Goal: Task Accomplishment & Management: Manage account settings

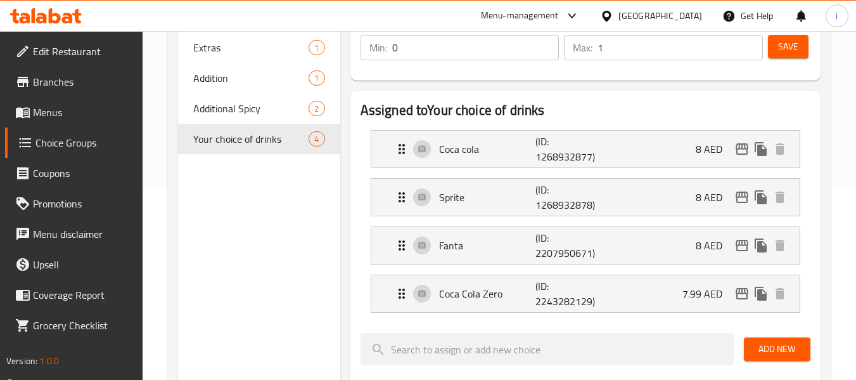
scroll to position [190, 0]
click at [541, 12] on div "Menu-management" at bounding box center [520, 15] width 78 height 15
click at [68, 81] on span "Branches" at bounding box center [83, 81] width 100 height 15
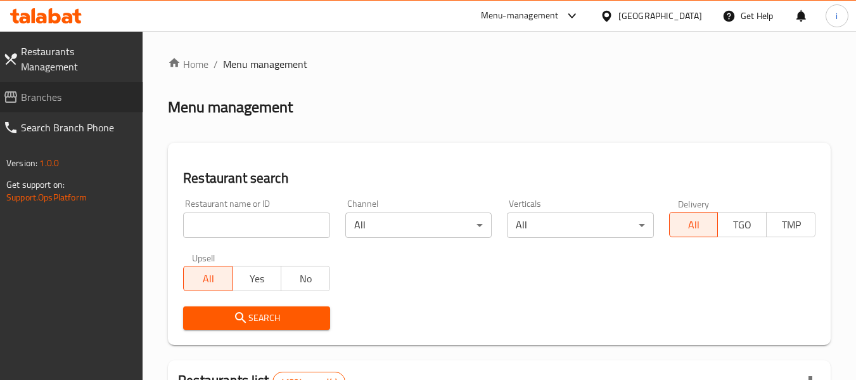
click at [71, 89] on span "Branches" at bounding box center [77, 96] width 112 height 15
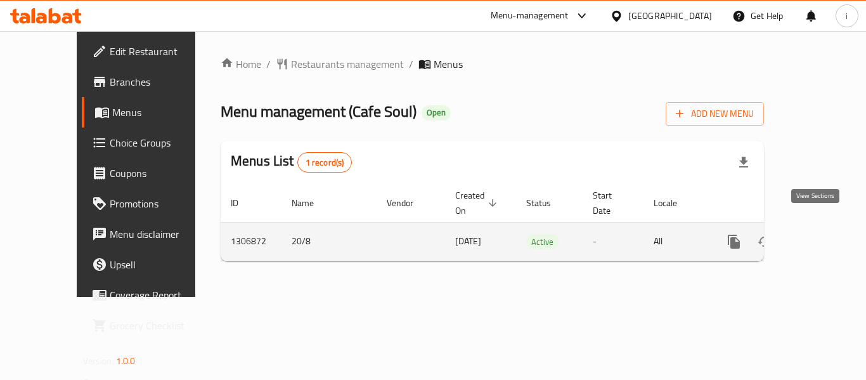
click at [820, 236] on icon "enhanced table" at bounding box center [825, 241] width 11 height 11
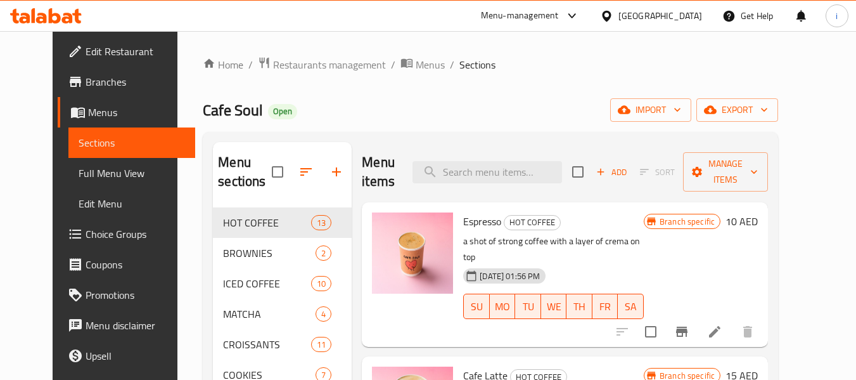
click at [86, 236] on span "Choice Groups" at bounding box center [136, 233] width 100 height 15
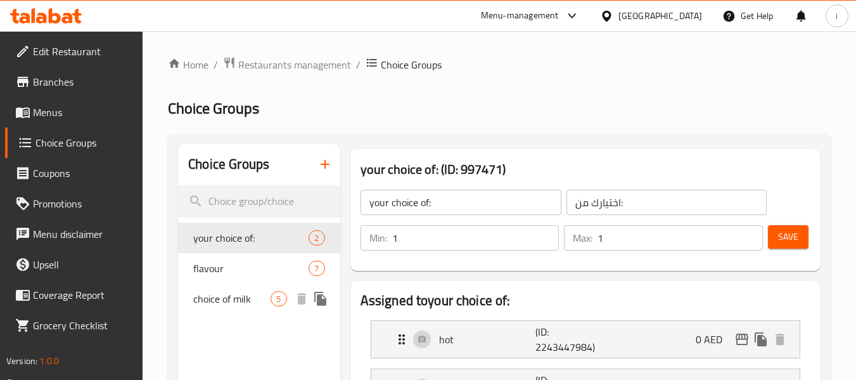
click at [217, 301] on span "choice of milk" at bounding box center [231, 298] width 77 height 15
type input "choice of milk"
type input "اختيار الحليب"
